Goal: Download file/media

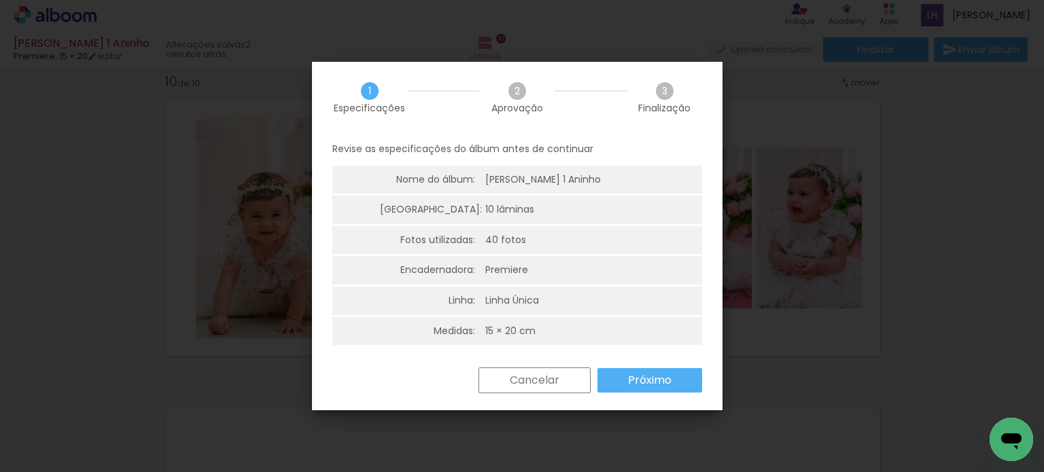
scroll to position [0, 1281]
click at [0, 0] on slot "Próximo" at bounding box center [0, 0] width 0 height 0
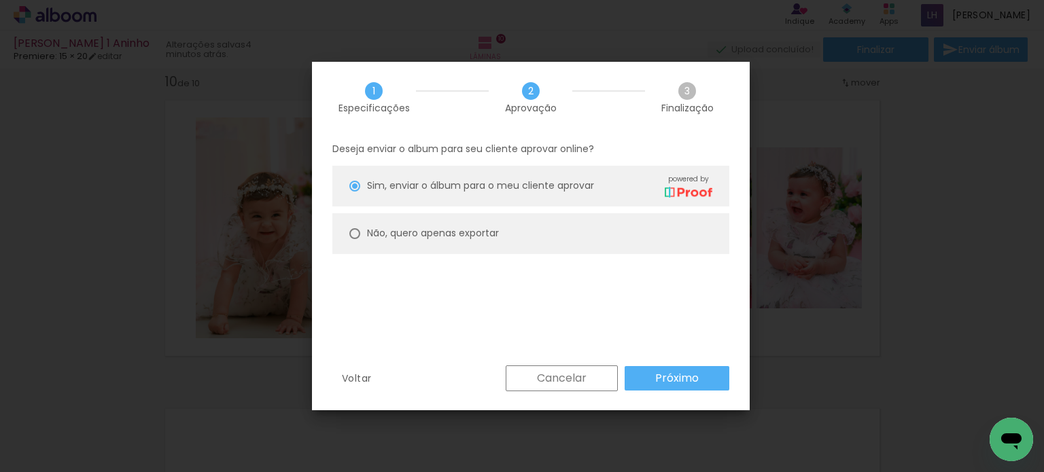
click at [0, 0] on slot "Não, quero apenas exportar" at bounding box center [0, 0] width 0 height 0
type paper-radio-button "on"
drag, startPoint x: 662, startPoint y: 386, endPoint x: 478, endPoint y: 247, distance: 231.0
click at [662, 385] on paper-button "Próximo" at bounding box center [677, 378] width 105 height 24
type input "Alta, 300 DPI"
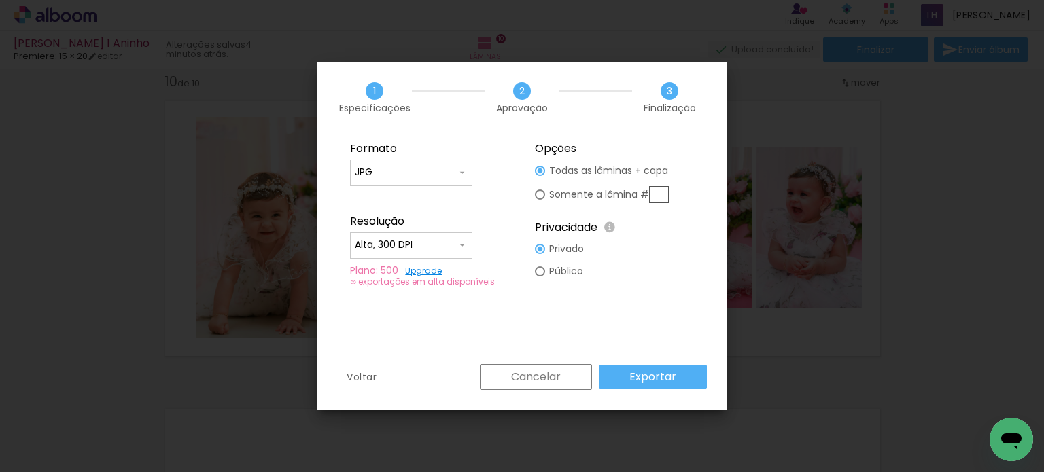
click at [449, 171] on input "JPG" at bounding box center [406, 173] width 102 height 14
click at [426, 198] on paper-item "PDF" at bounding box center [411, 197] width 122 height 27
type input "PDF"
click at [689, 373] on paper-button "Exportar" at bounding box center [653, 377] width 108 height 24
